Goal: Check status: Check status

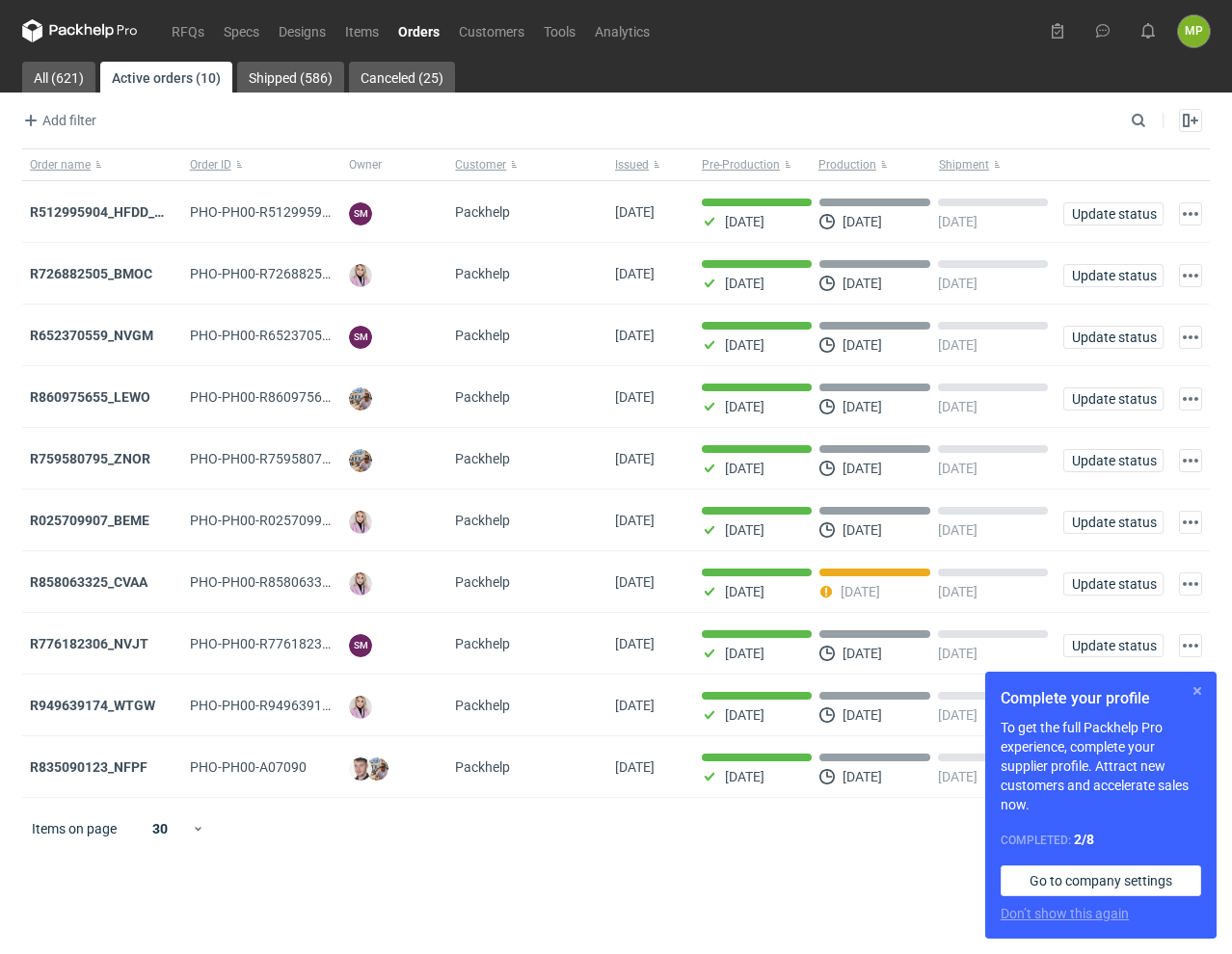
click at [1198, 688] on button "button" at bounding box center [1197, 691] width 23 height 23
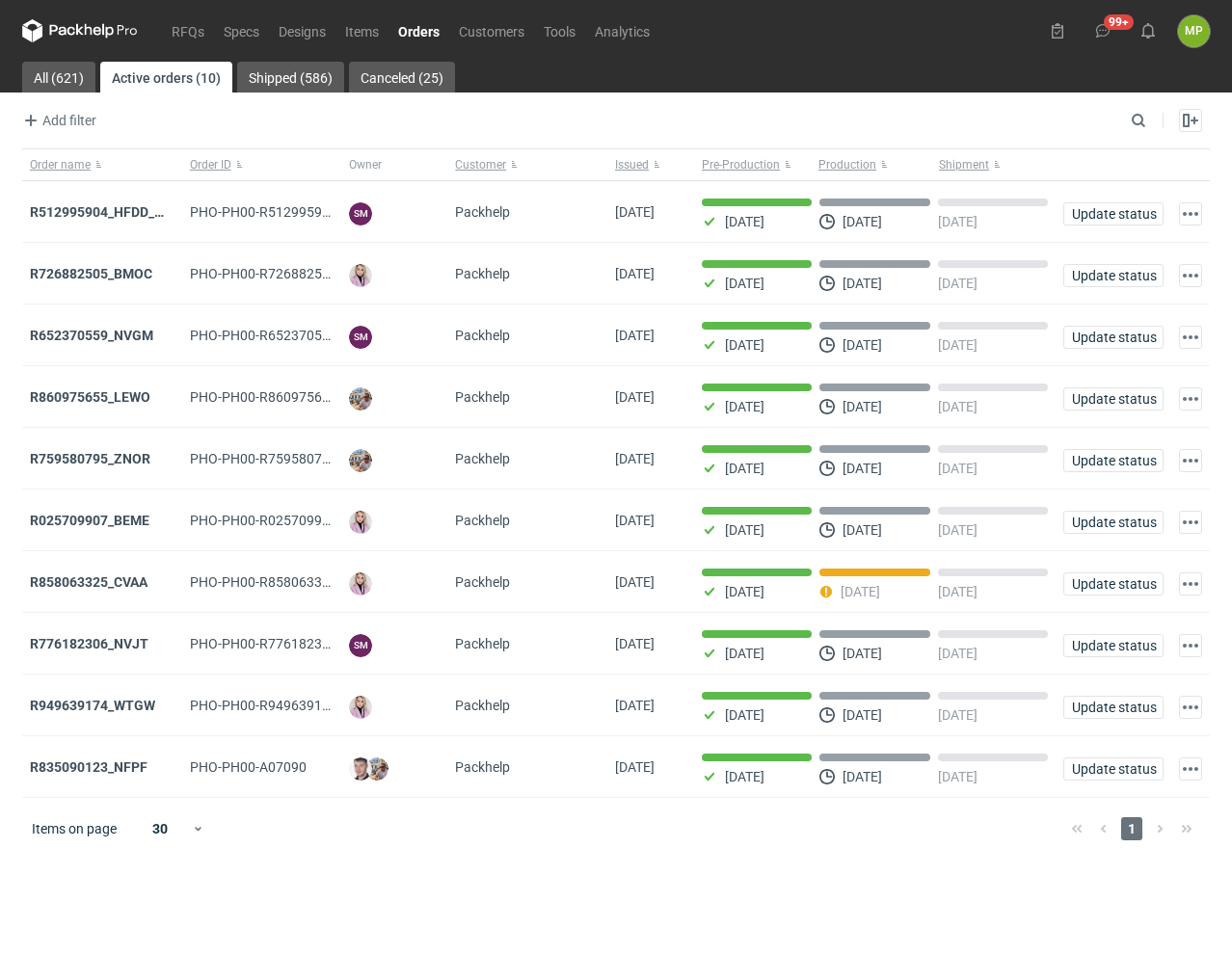
click at [412, 35] on link "Orders" at bounding box center [418, 31] width 61 height 23
click at [366, 35] on link "Items" at bounding box center [362, 31] width 53 height 23
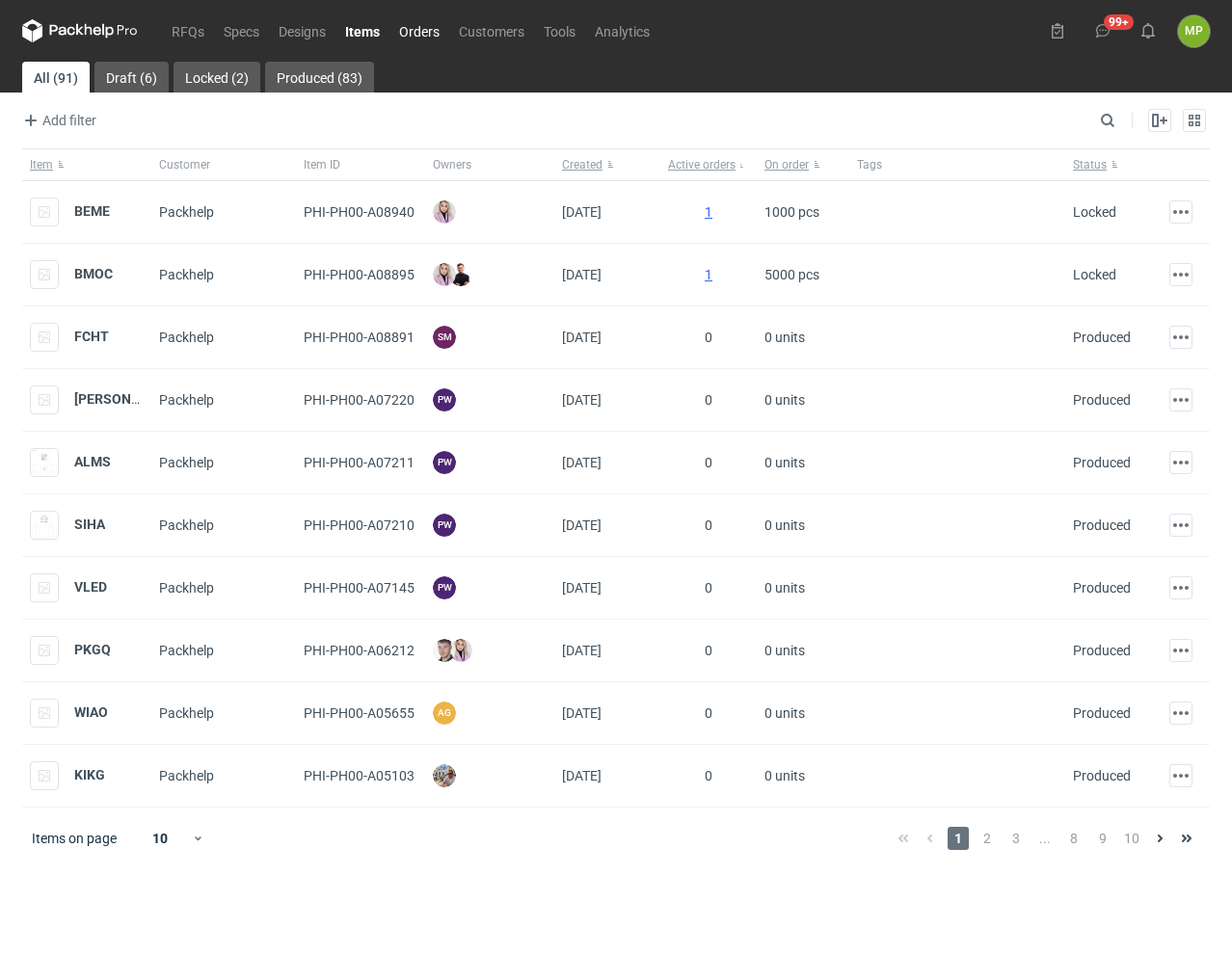
click at [397, 37] on link "Orders" at bounding box center [419, 31] width 60 height 23
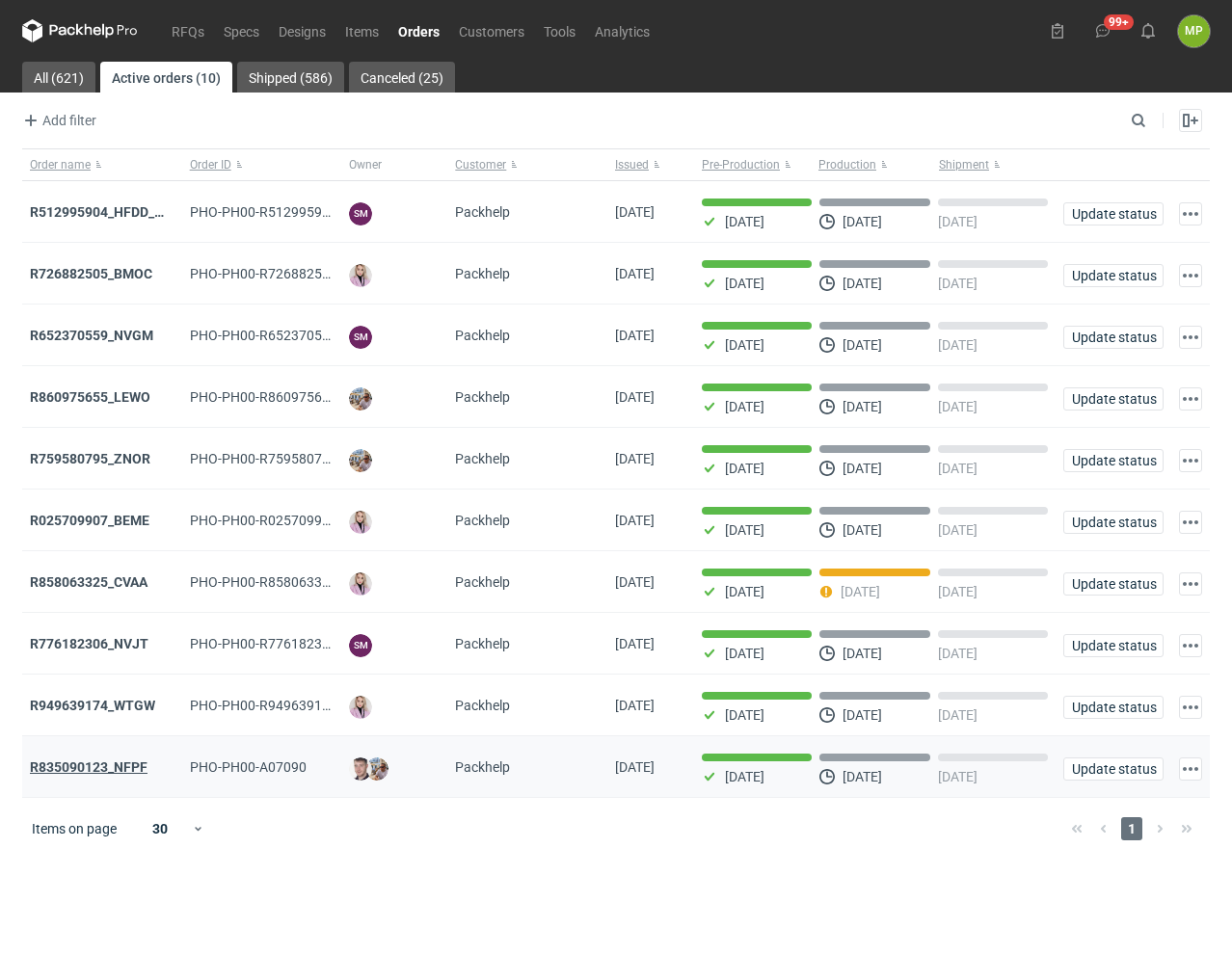
click at [96, 774] on strong "R835090123_NFPF" at bounding box center [88, 767] width 117 height 16
